Goal: Task Accomplishment & Management: Manage account settings

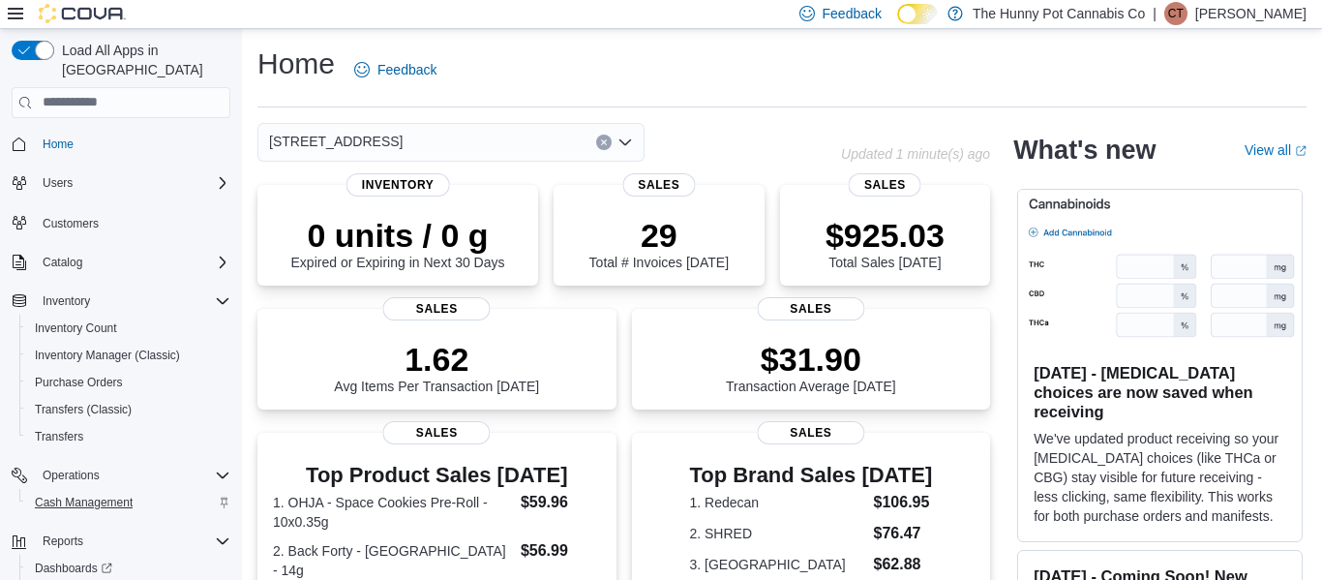
scroll to position [61, 0]
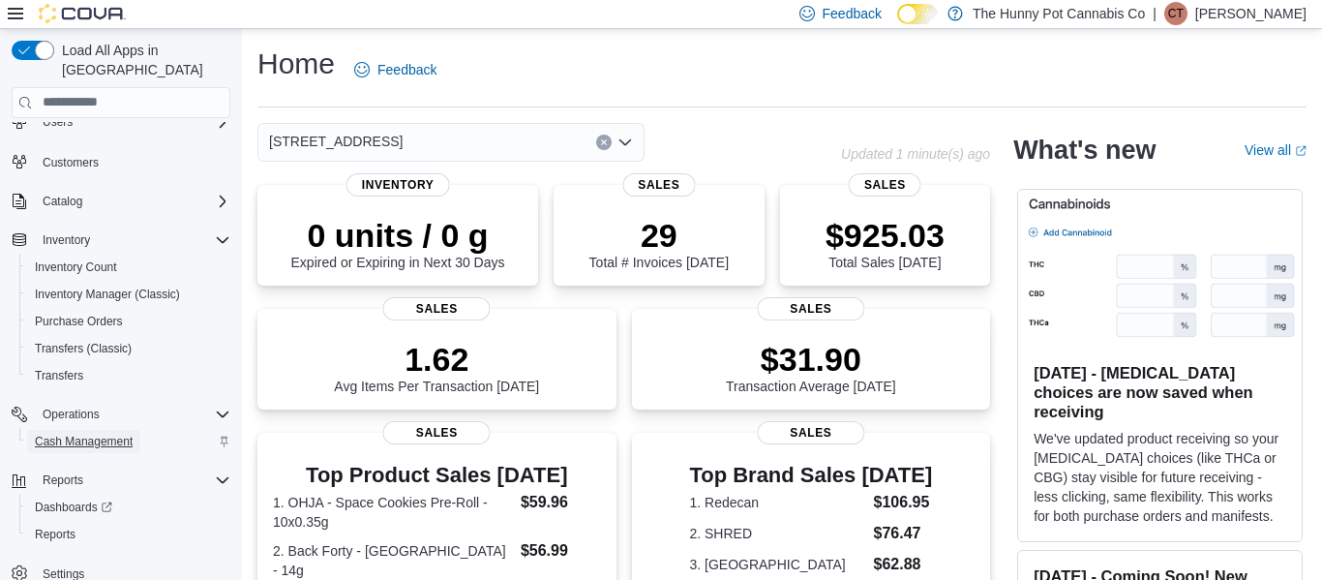
click at [88, 434] on span "Cash Management" at bounding box center [84, 441] width 98 height 15
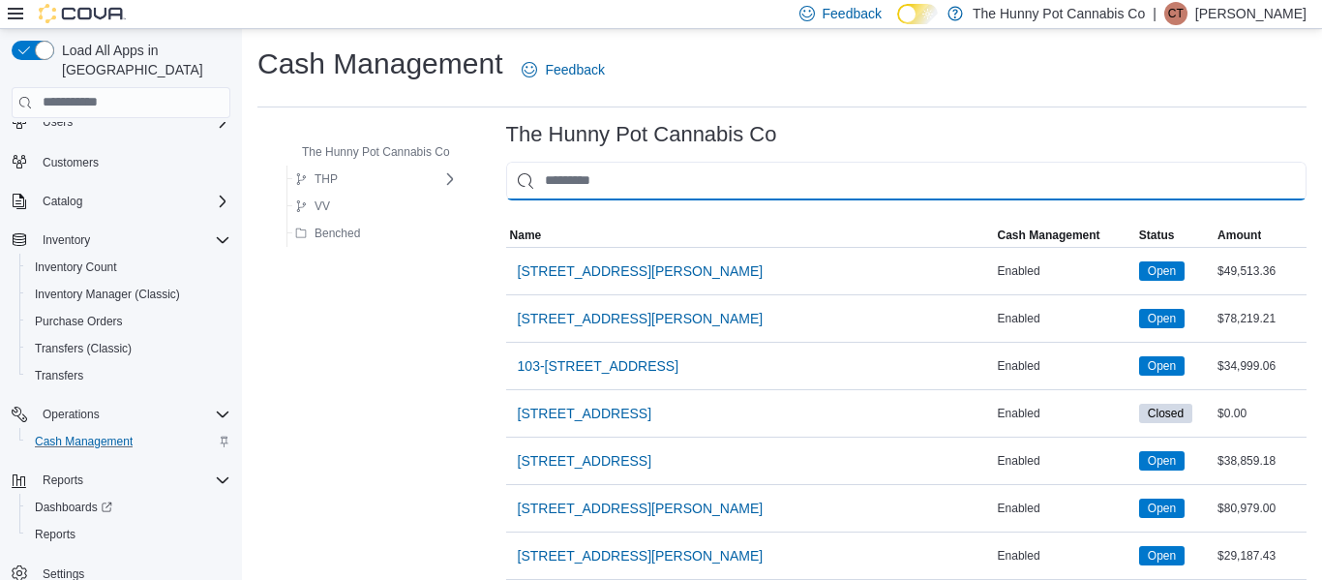
click at [665, 193] on input "This is a search bar. As you type, the results lower in the page will automatic…" at bounding box center [906, 181] width 800 height 39
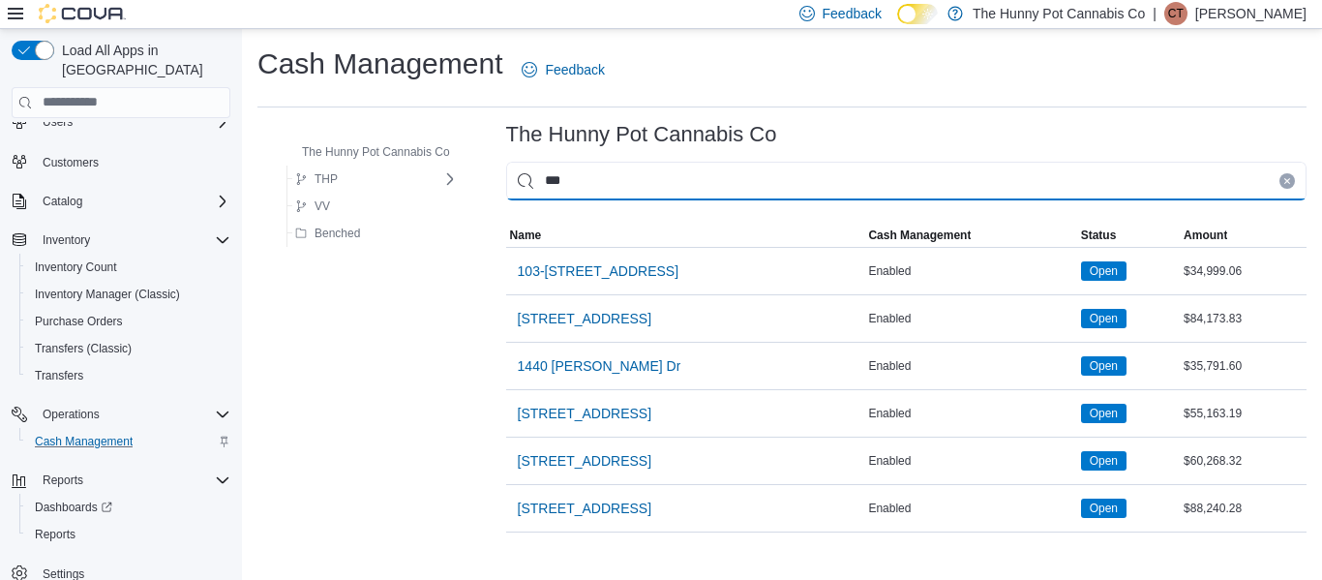
type input "****"
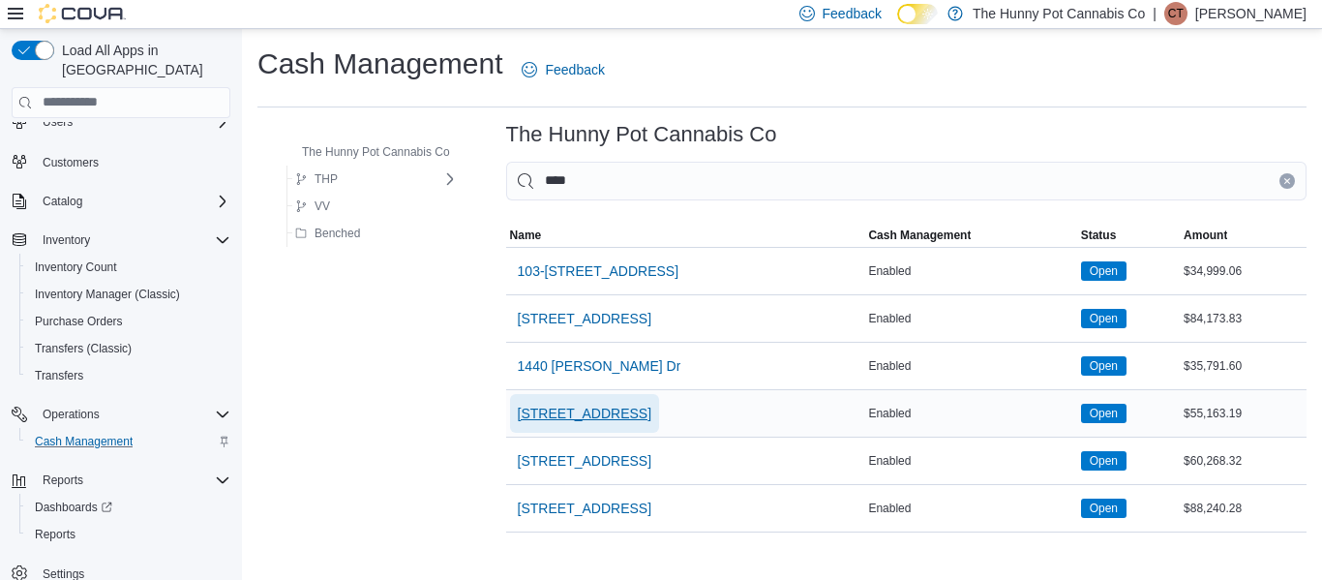
click at [617, 417] on span "[STREET_ADDRESS]" at bounding box center [585, 413] width 134 height 19
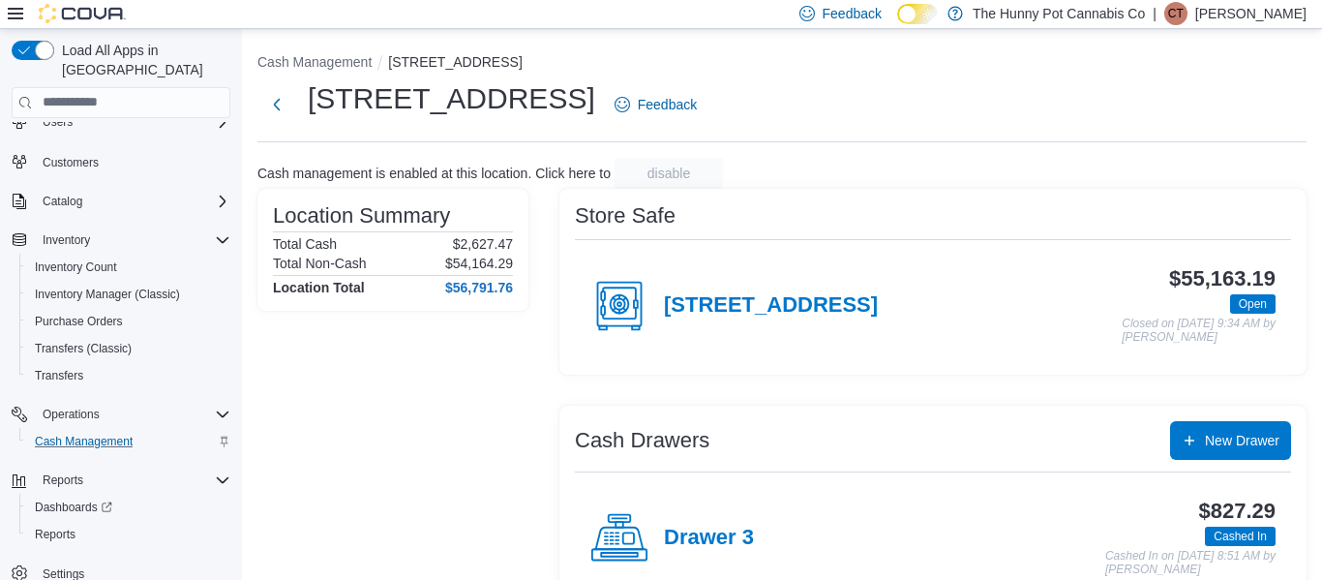
scroll to position [259, 0]
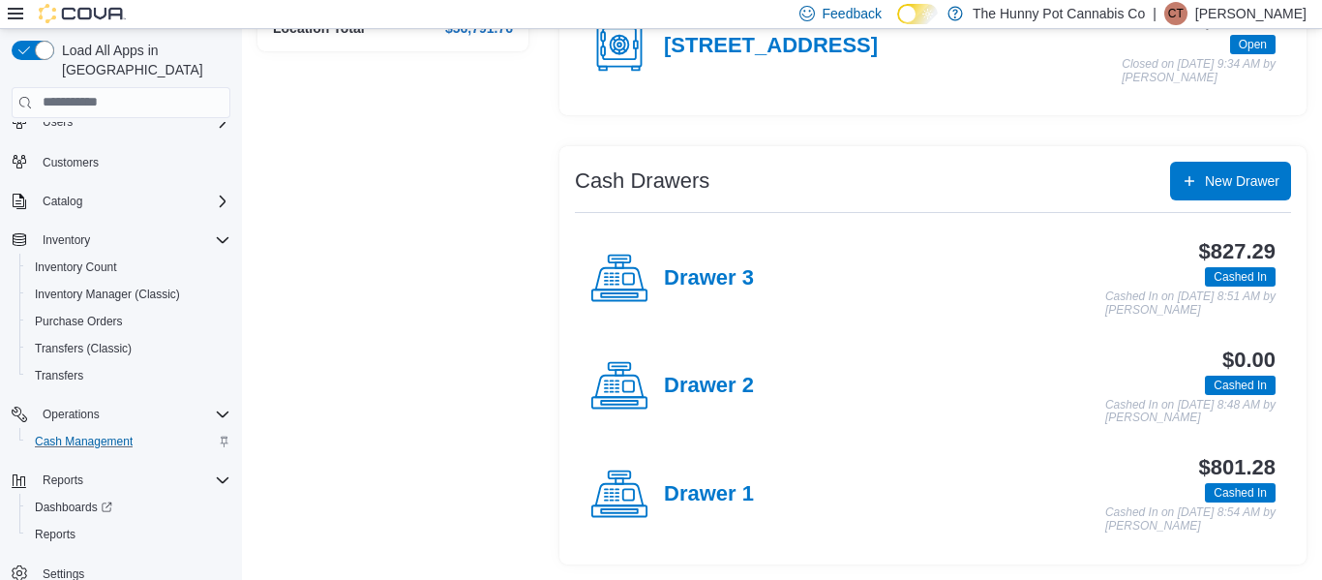
click at [699, 479] on div "Drawer 1" at bounding box center [672, 495] width 164 height 58
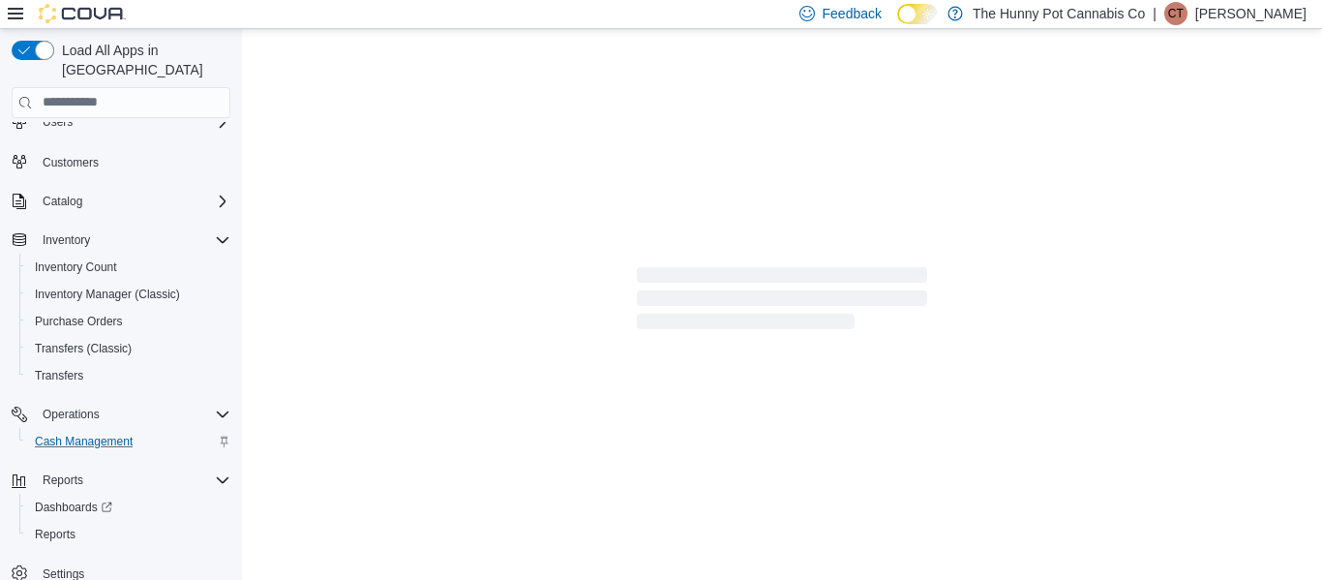
scroll to position [6, 0]
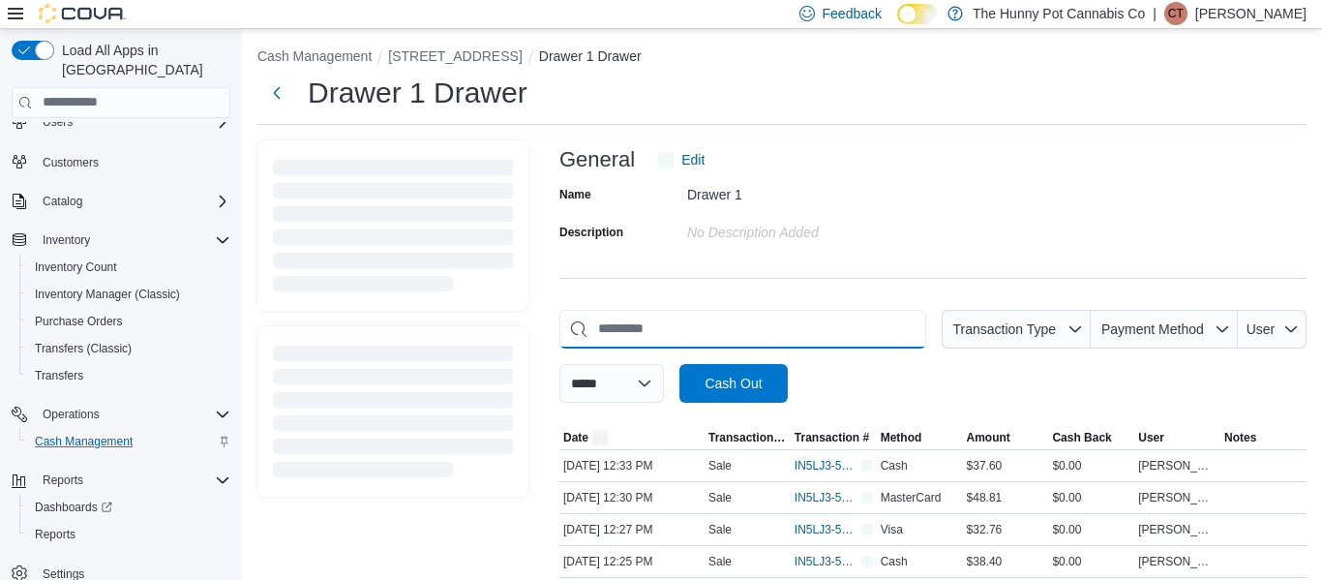
click at [661, 338] on input "This is a search bar. As you type, the results lower in the page will automatic…" at bounding box center [742, 329] width 367 height 39
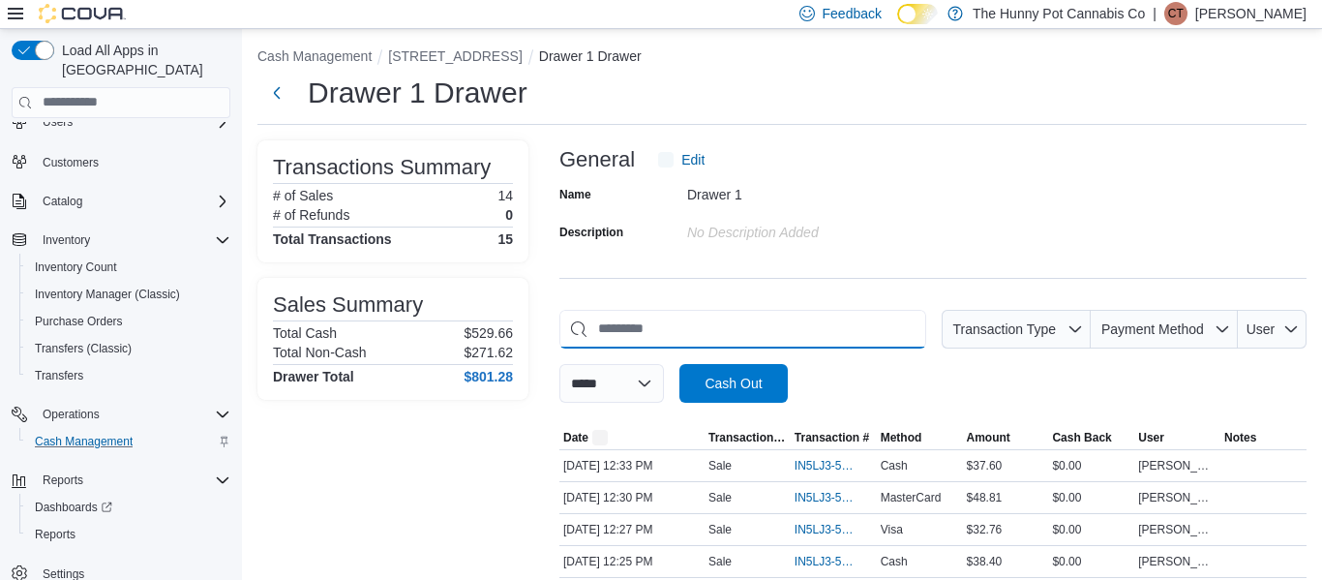
scroll to position [0, 0]
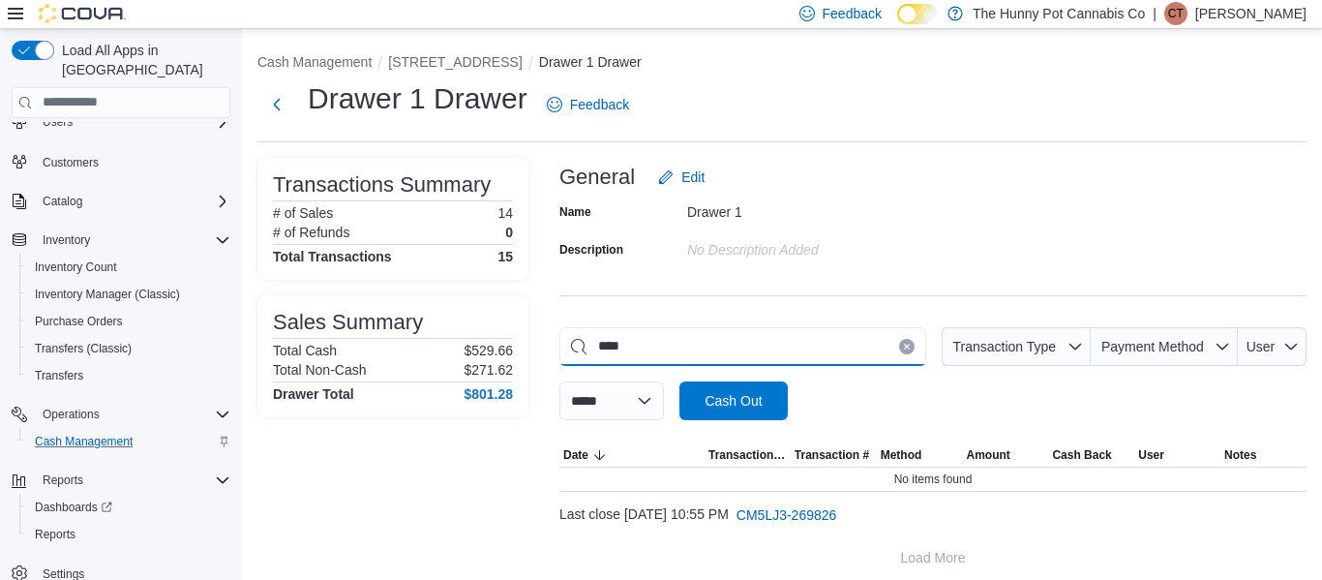
type input "*****"
click at [811, 348] on input "*****" at bounding box center [742, 346] width 367 height 39
type input "****"
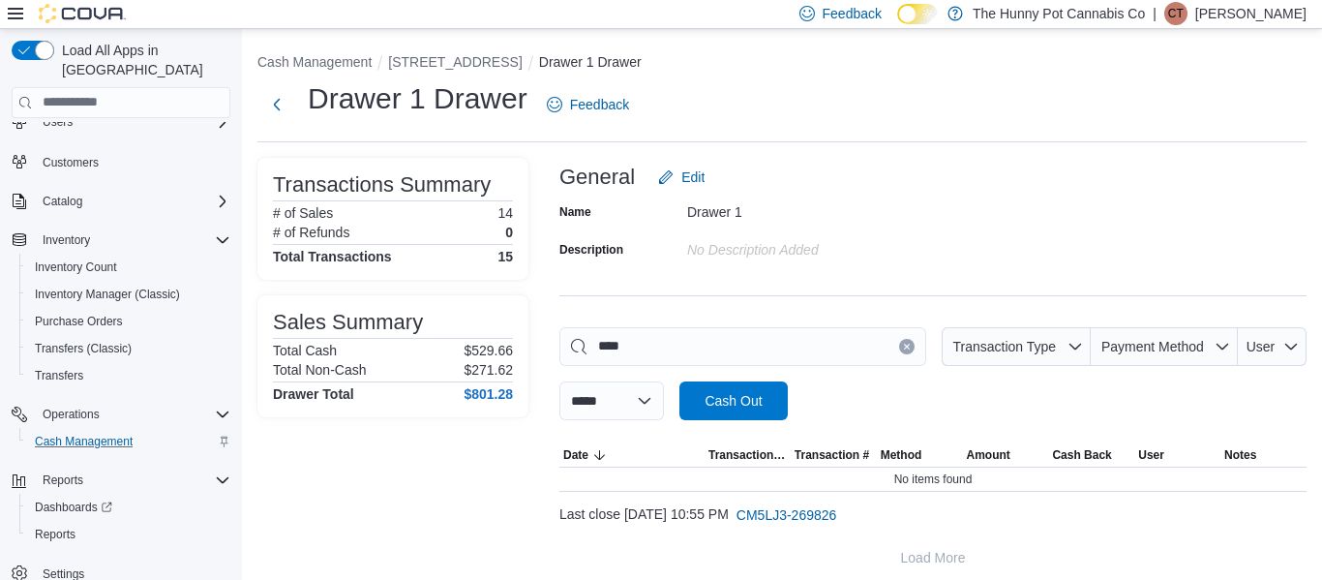
click at [903, 346] on icon "Clear input" at bounding box center [907, 347] width 8 height 8
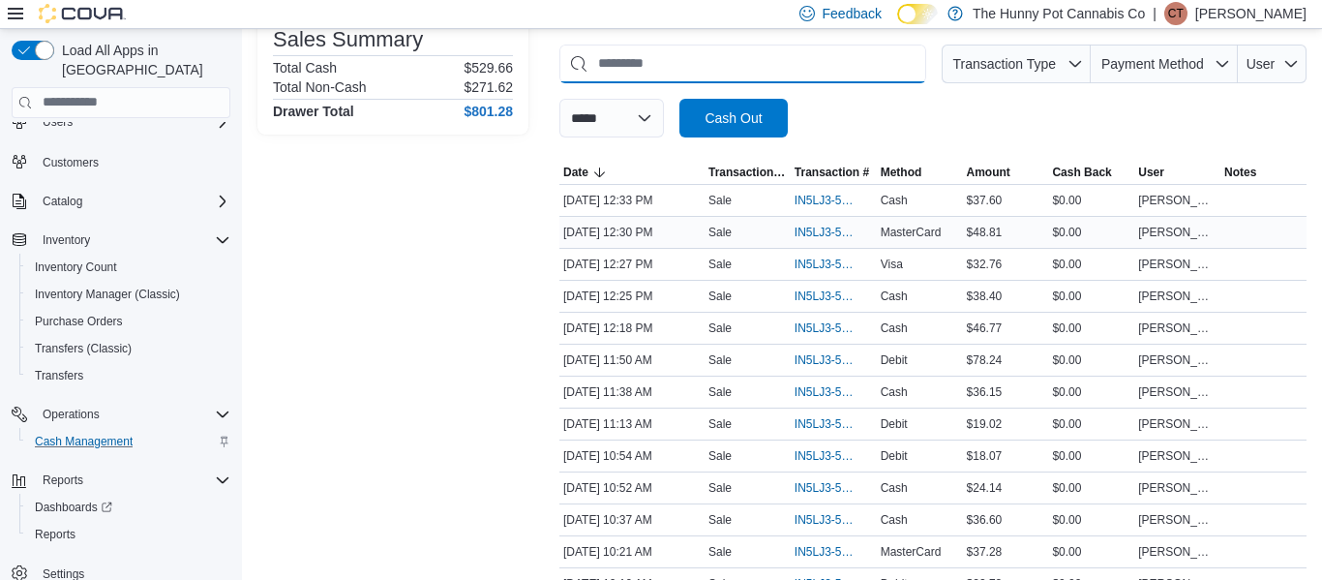
scroll to position [475, 0]
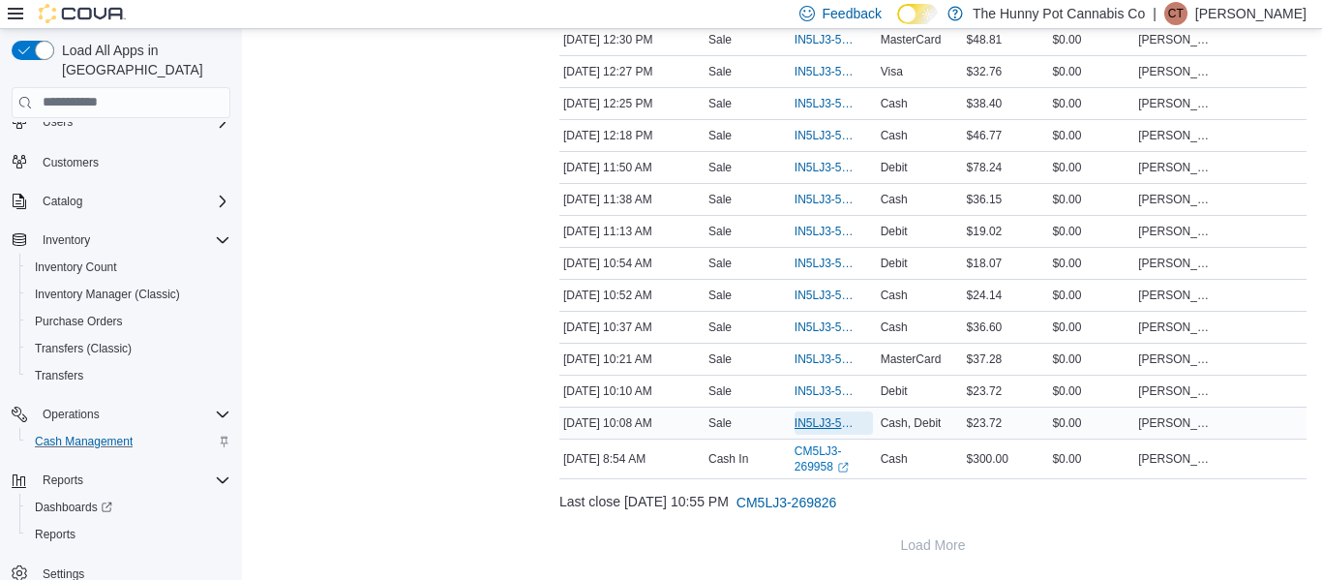
click at [804, 430] on span "IN5LJ3-5959196" at bounding box center [824, 422] width 59 height 15
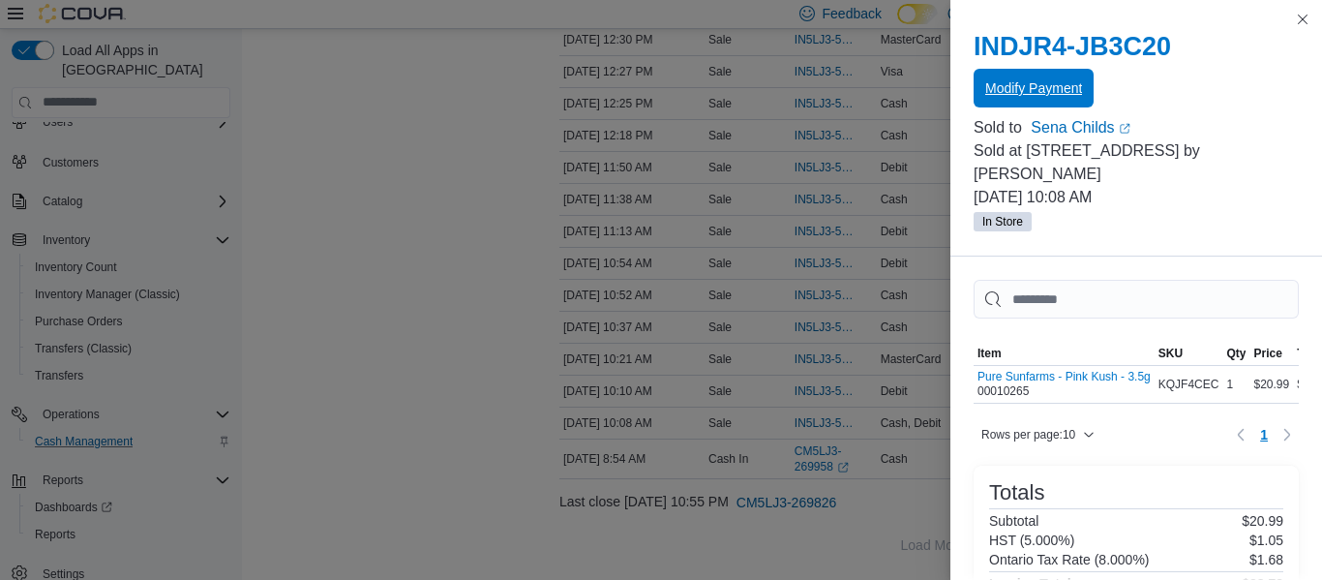
click at [1021, 100] on span "Modify Payment" at bounding box center [1033, 88] width 97 height 39
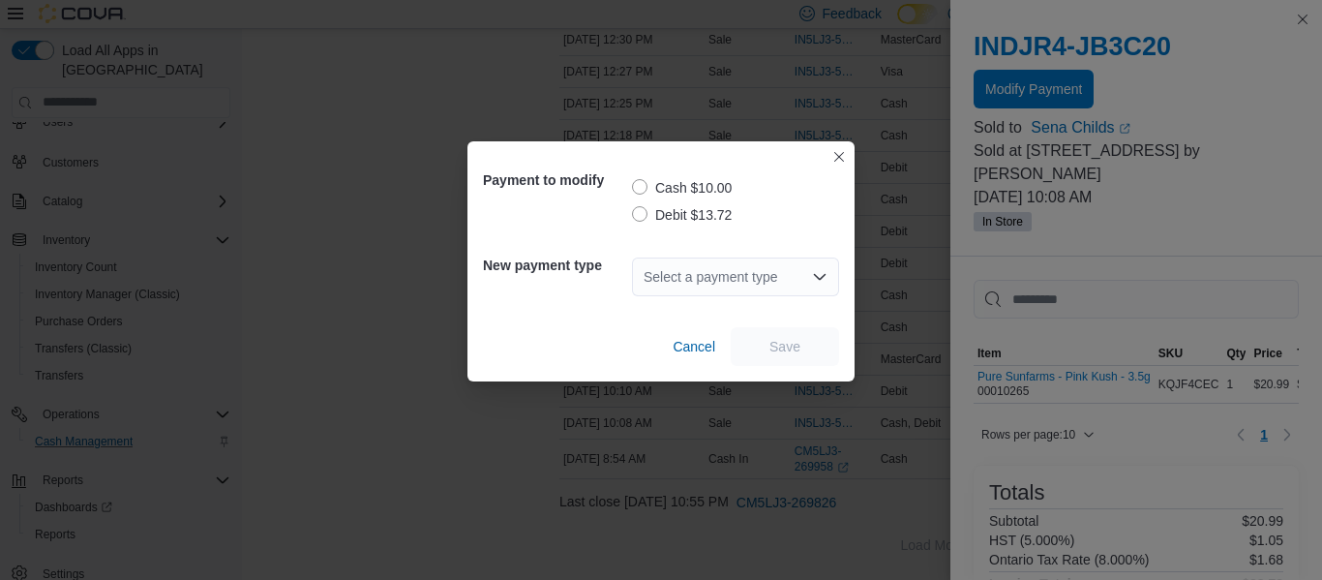
click at [639, 212] on label "Debit $13.72" at bounding box center [682, 214] width 100 height 23
click at [675, 264] on div "Select a payment type" at bounding box center [735, 276] width 207 height 39
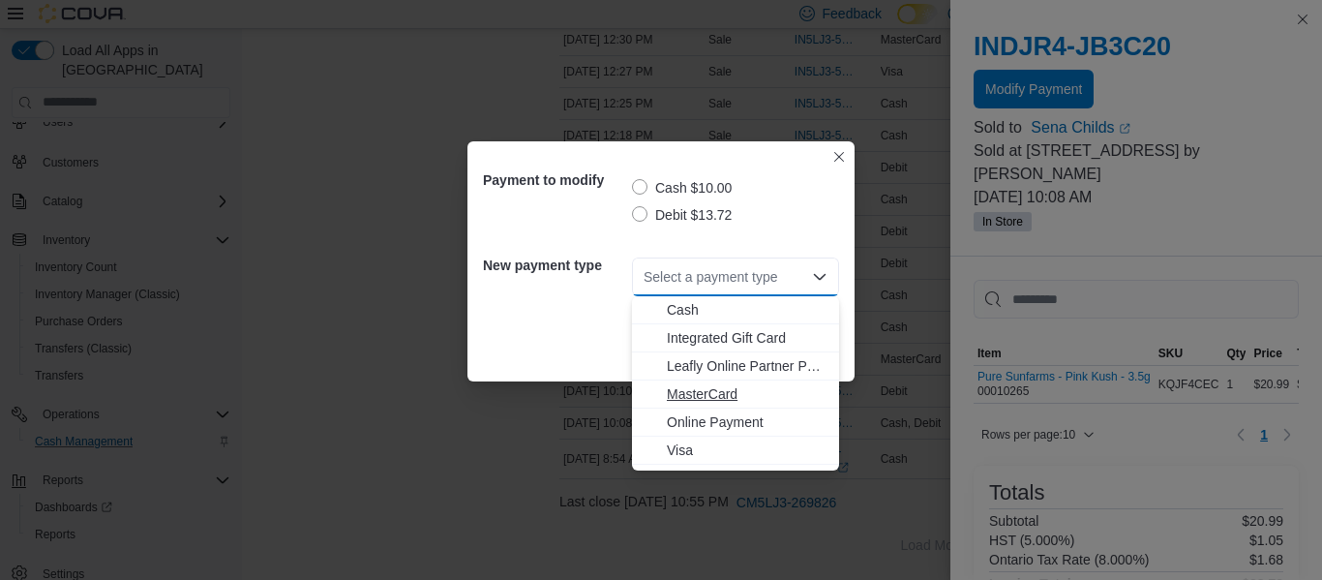
click at [674, 396] on span "MasterCard" at bounding box center [747, 393] width 161 height 19
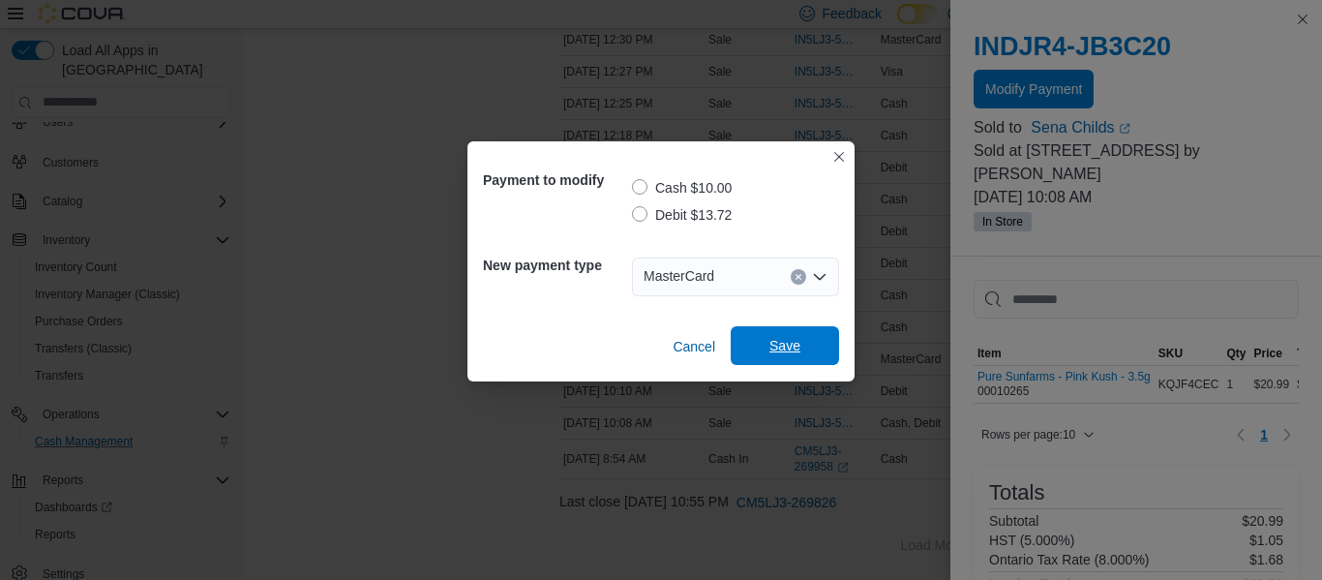
click at [756, 353] on span "Save" at bounding box center [784, 345] width 85 height 39
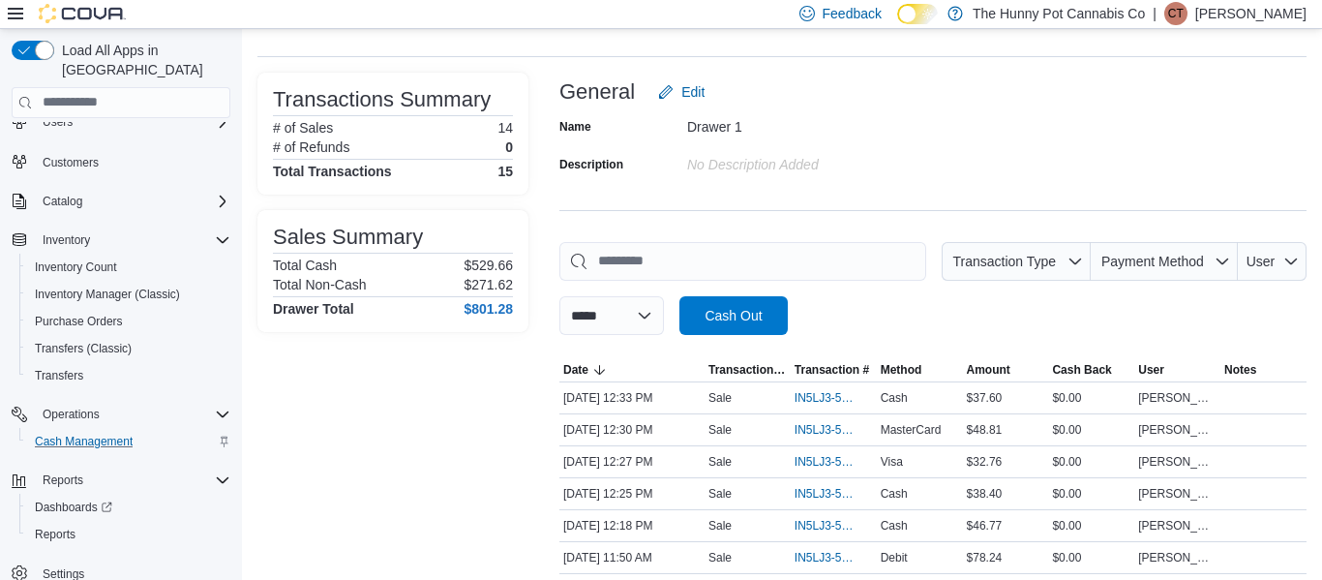
scroll to position [86, 0]
